Goal: Check status: Check status

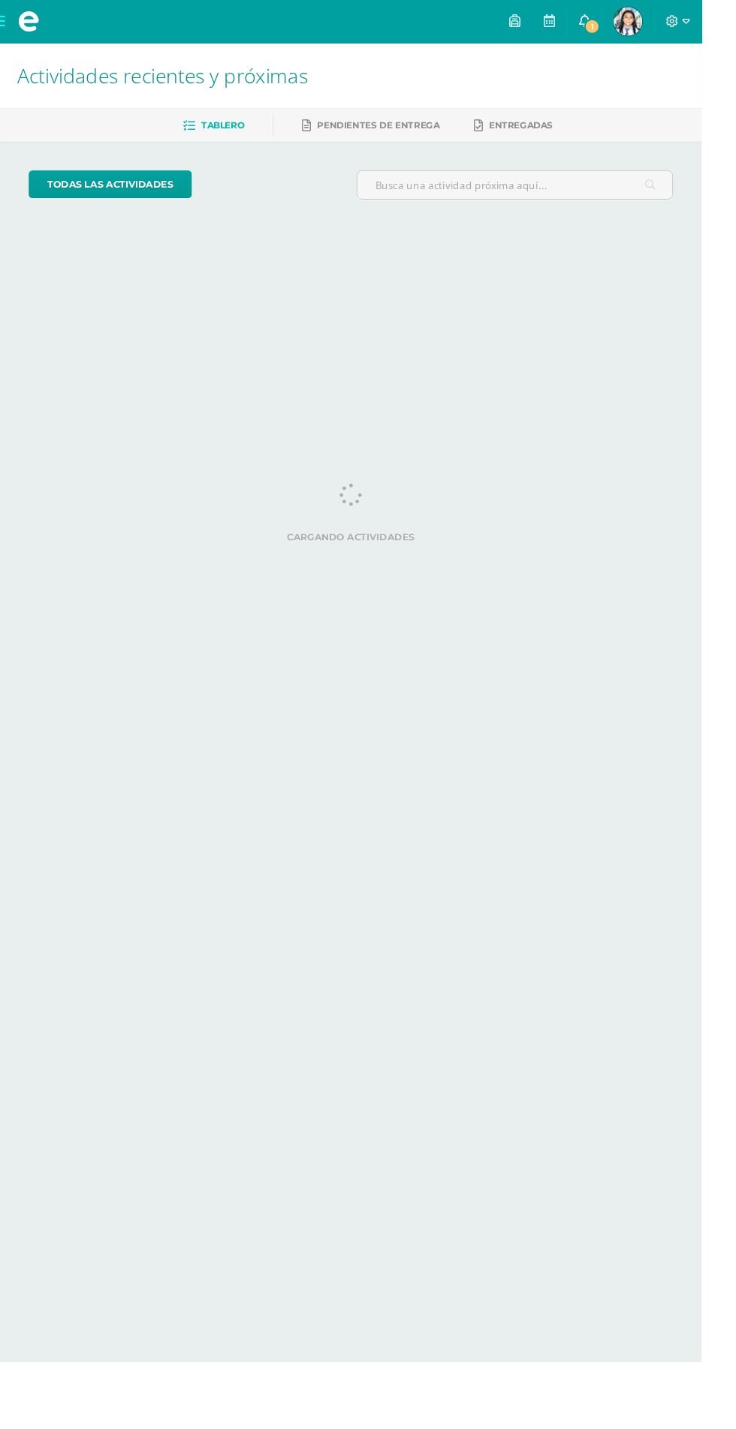
click at [629, 28] on span "1" at bounding box center [620, 28] width 17 height 17
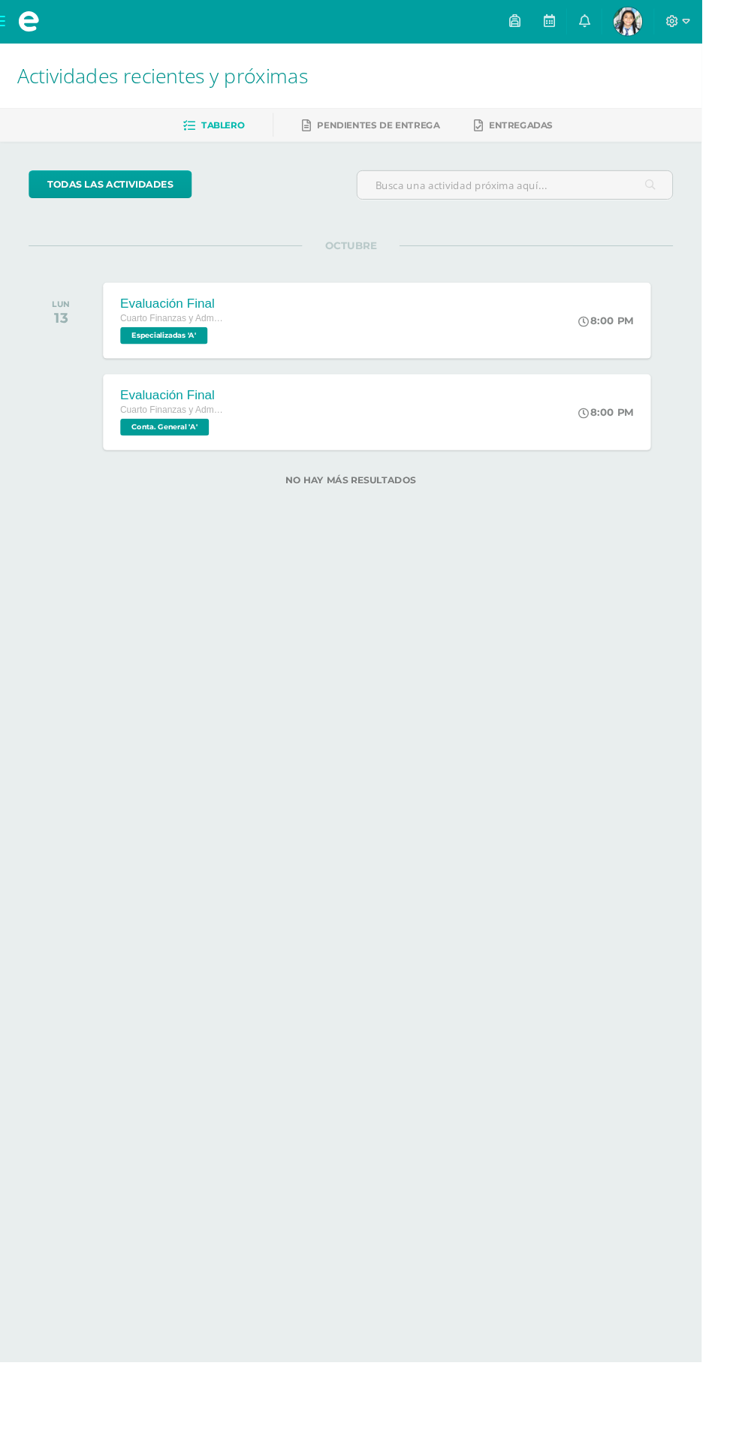
click at [553, 558] on html "Mis cursos Archivos Cerrar panel Ciencias Sociales y Formación Ciudadana Cuarto…" at bounding box center [368, 279] width 736 height 558
click at [673, 20] on img at bounding box center [658, 23] width 30 height 30
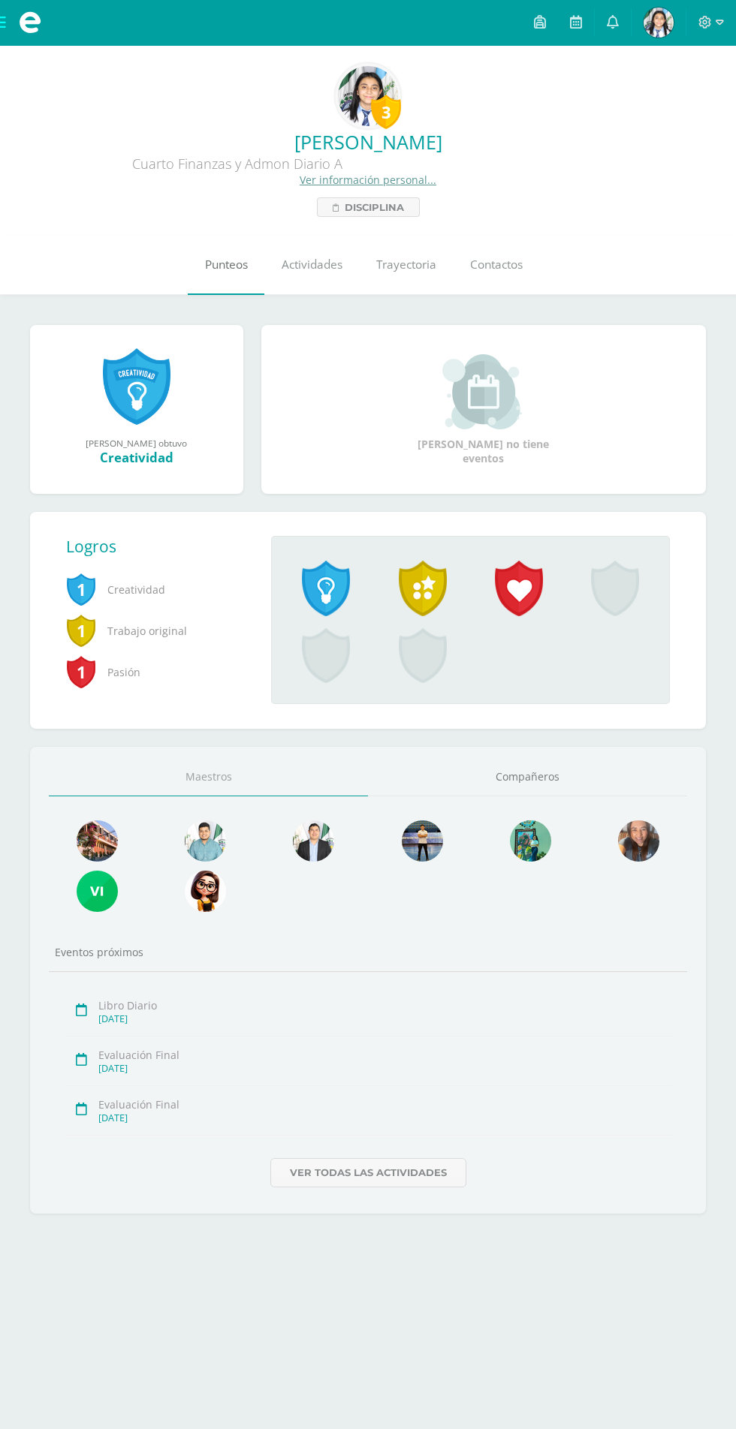
click at [200, 261] on link "Punteos" at bounding box center [226, 265] width 77 height 60
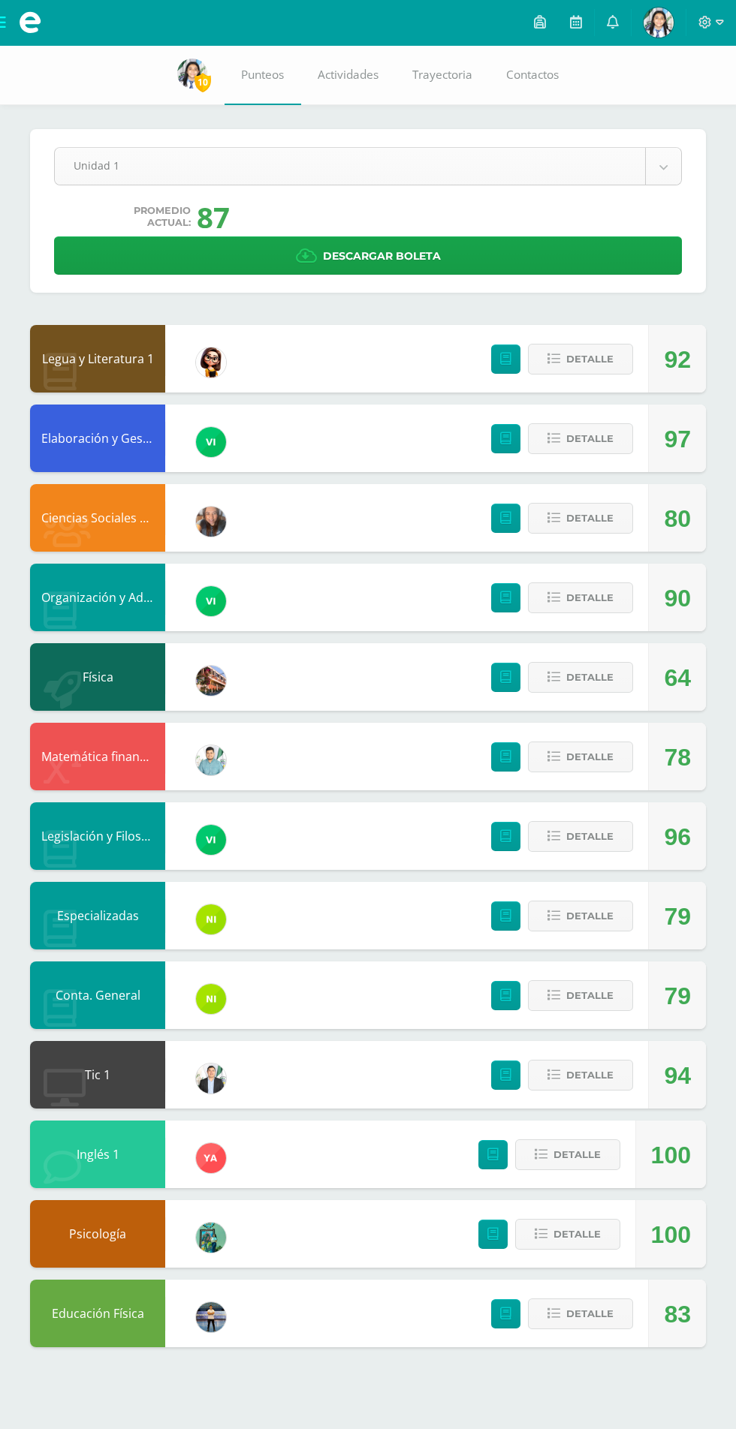
click at [95, 178] on body "Mis cursos Archivos Cerrar panel Ciencias Sociales y Formación Ciudadana Cuarto…" at bounding box center [368, 688] width 736 height 1377
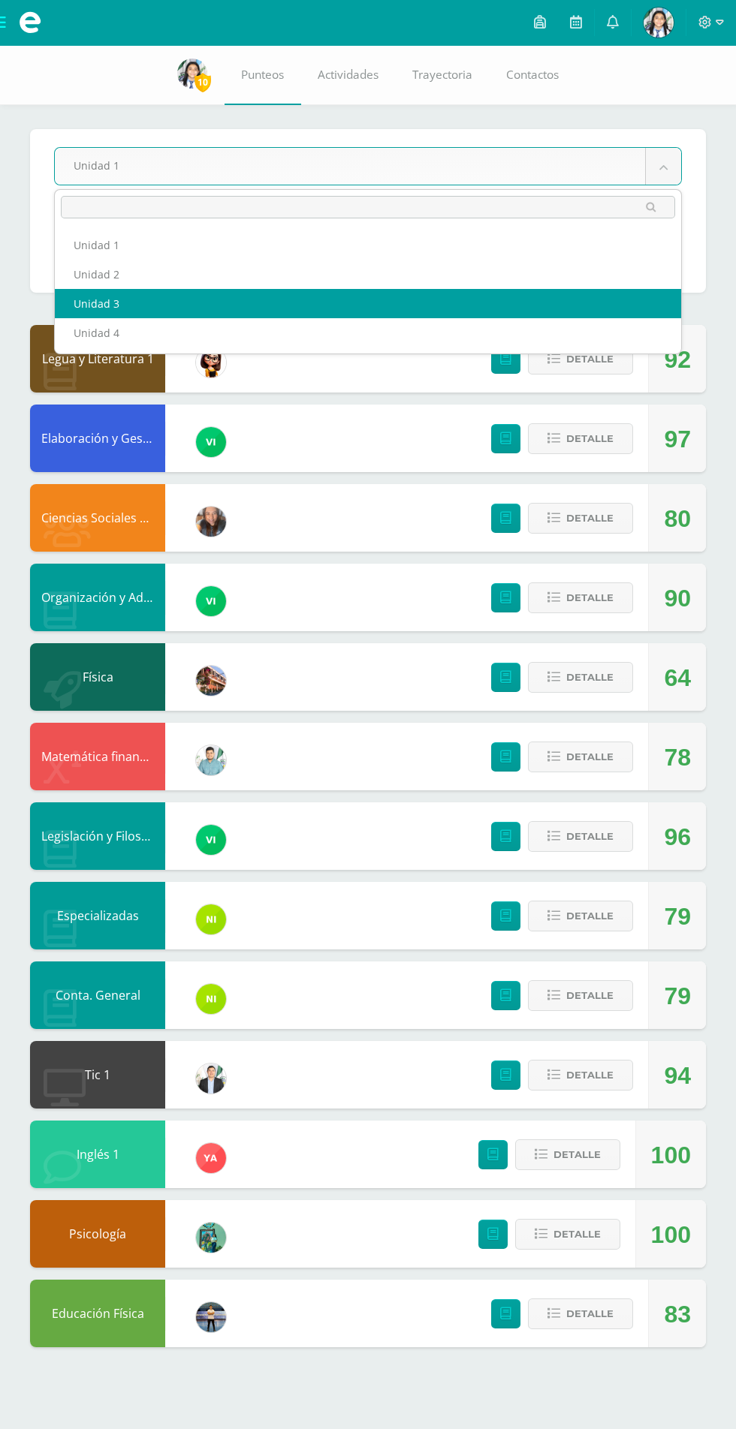
select select "Unidad 3"
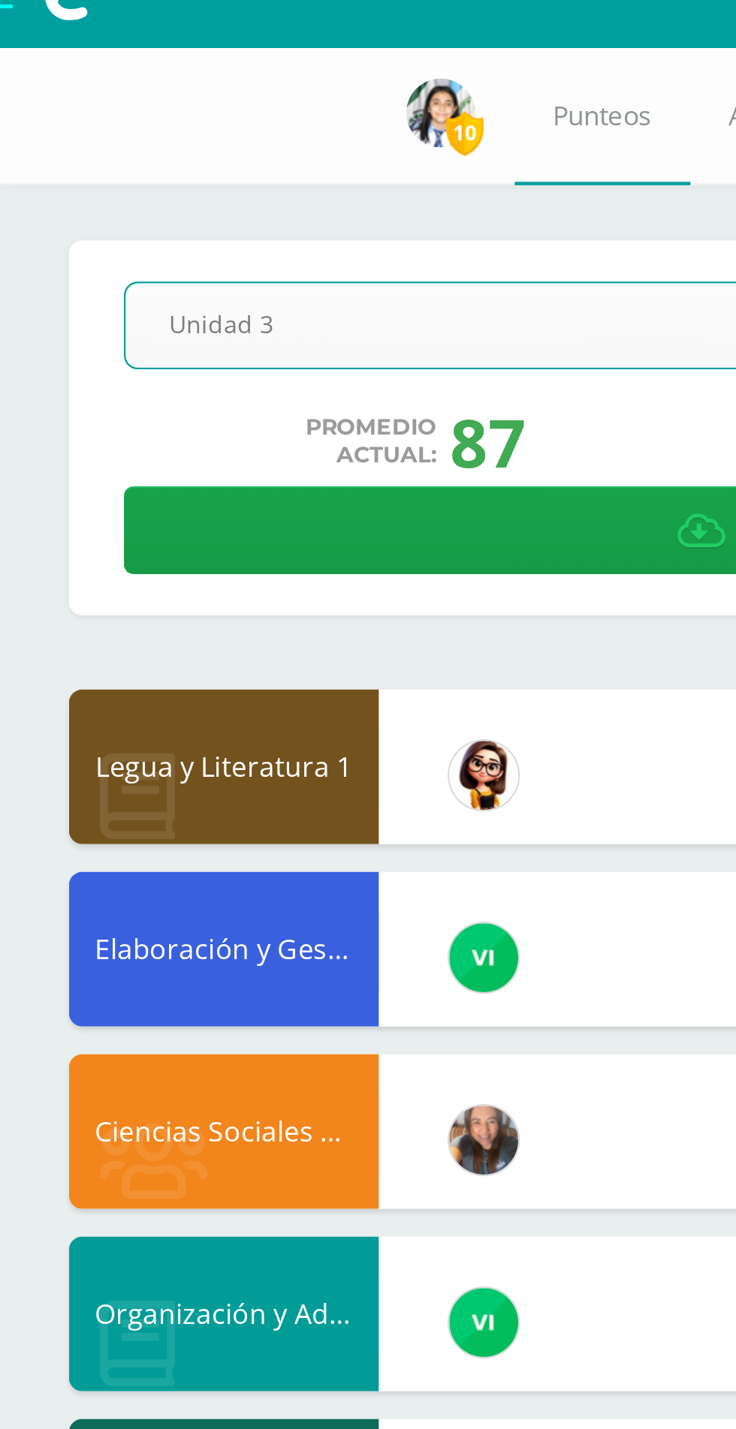
click at [67, 156] on body "Mis cursos Archivos Cerrar panel Ciencias Sociales y Formación Ciudadana Cuarto…" at bounding box center [368, 688] width 736 height 1377
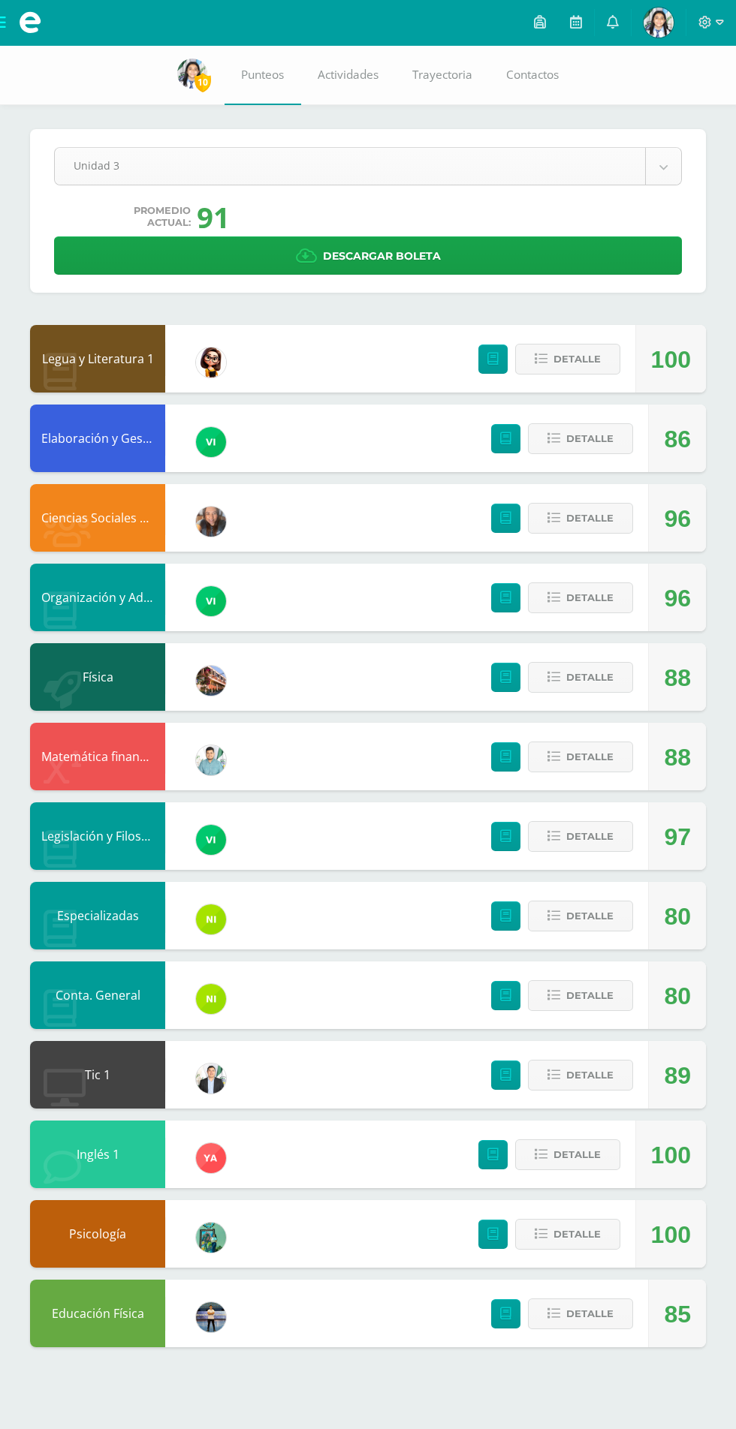
click at [95, 175] on body "Mis cursos Archivos Cerrar panel Ciencias Sociales y Formación Ciudadana Cuarto…" at bounding box center [368, 688] width 736 height 1377
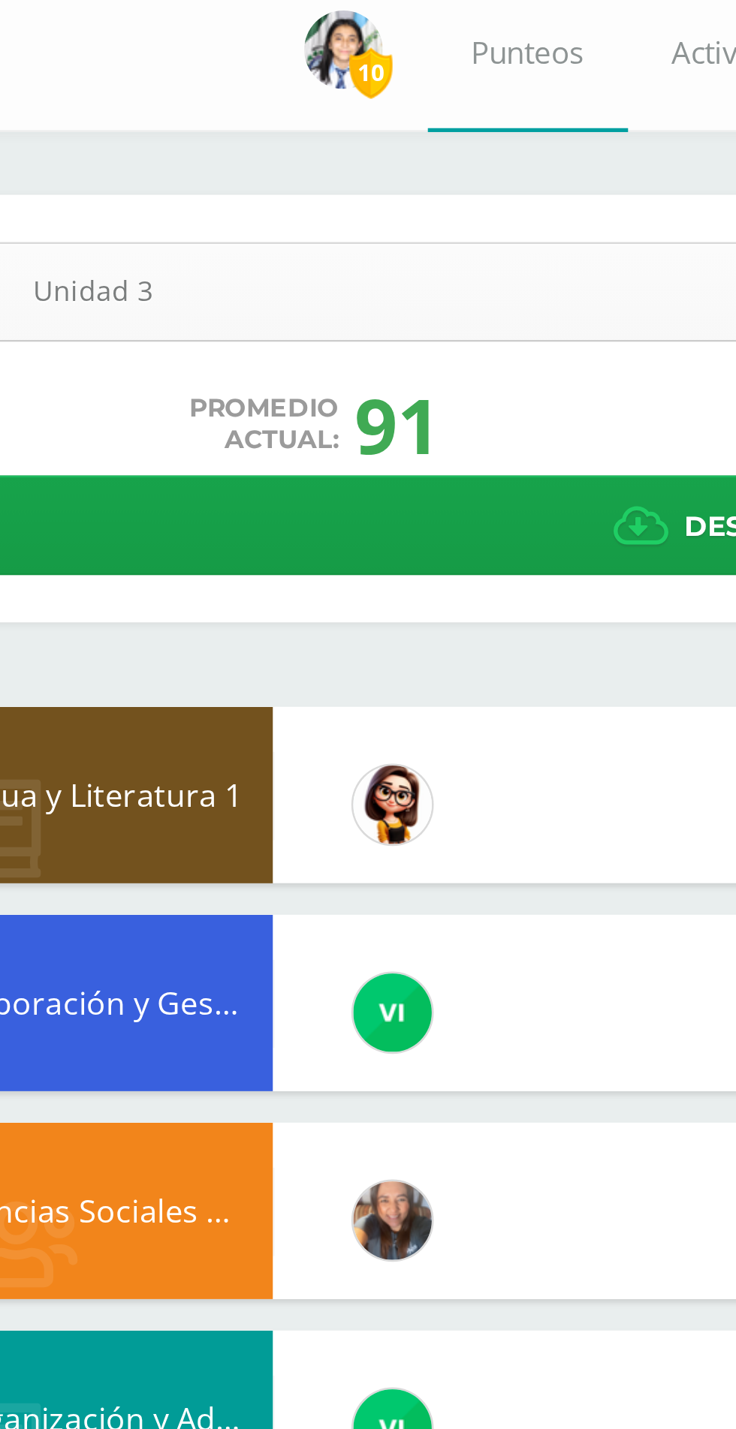
click at [104, 167] on body "Mis cursos Archivos Cerrar panel Ciencias Sociales y Formación Ciudadana Cuarto…" at bounding box center [368, 688] width 736 height 1377
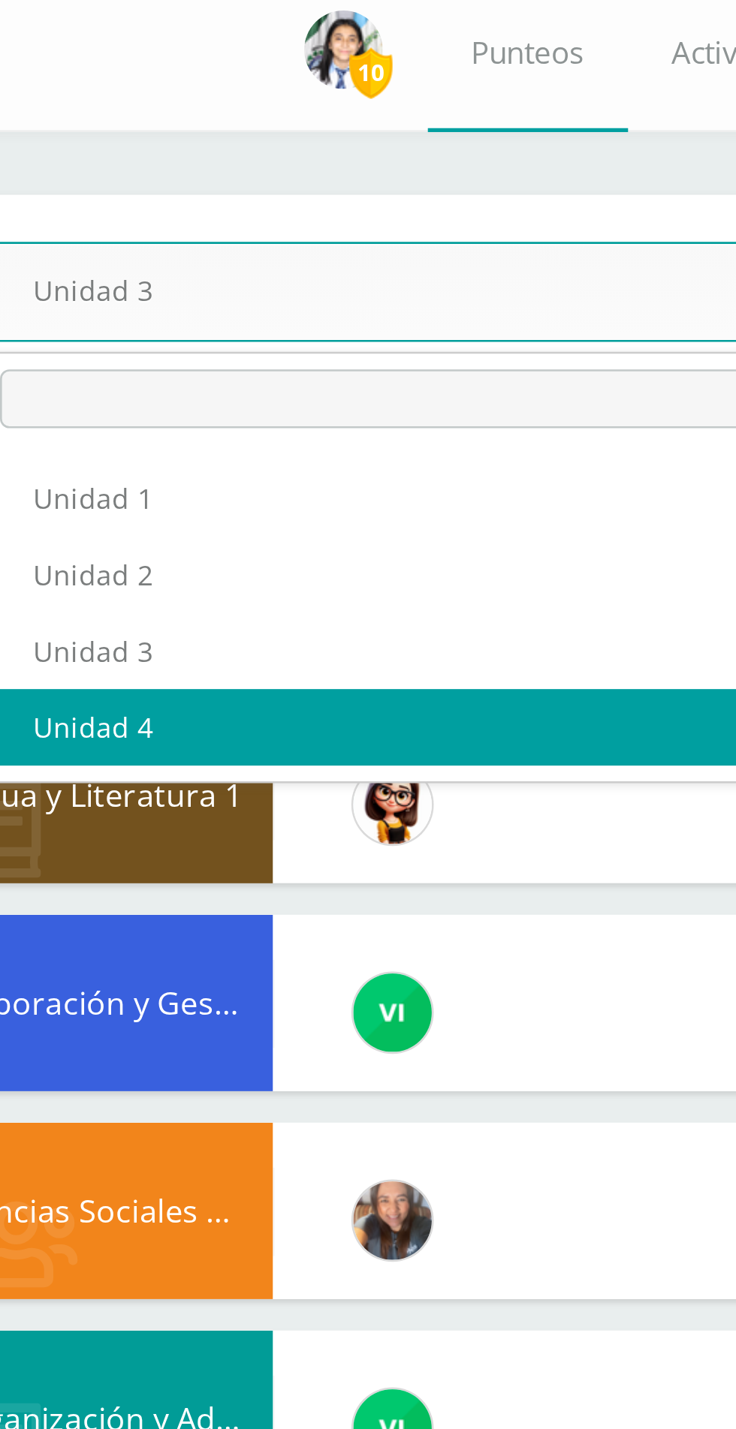
select select "Unidad 4"
